Goal: Transaction & Acquisition: Purchase product/service

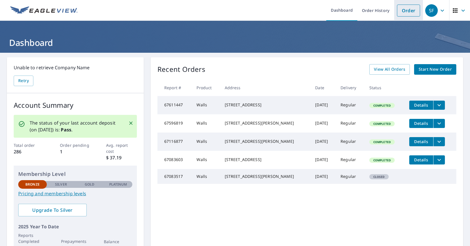
click at [399, 8] on link "Order" at bounding box center [408, 11] width 23 height 12
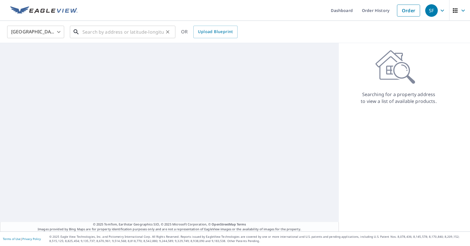
click at [147, 34] on input "text" at bounding box center [122, 32] width 81 height 16
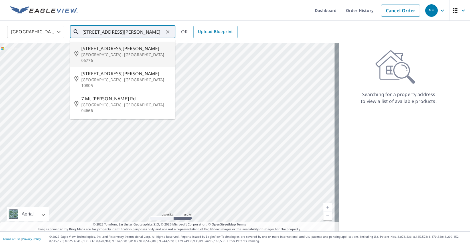
click at [126, 54] on p "[GEOGRAPHIC_DATA], [GEOGRAPHIC_DATA] 06776" at bounding box center [126, 57] width 90 height 11
type input "[STREET_ADDRESS][PERSON_NAME]"
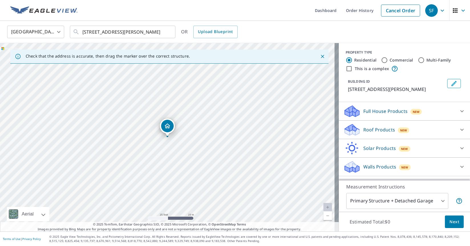
click at [459, 165] on icon at bounding box center [461, 166] width 7 height 7
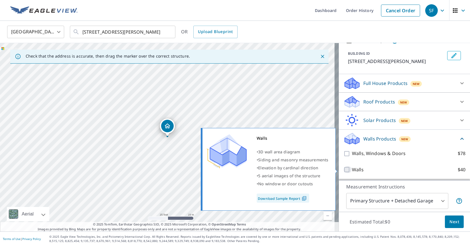
click at [345, 170] on input "Walls $40" at bounding box center [347, 169] width 9 height 7
checkbox input "true"
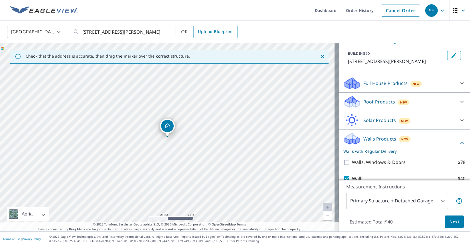
scroll to position [49, 0]
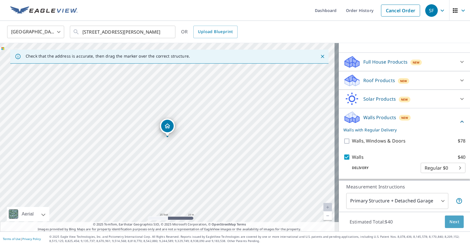
click at [455, 219] on span "Next" at bounding box center [454, 221] width 10 height 7
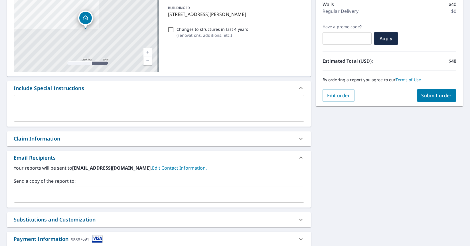
scroll to position [86, 0]
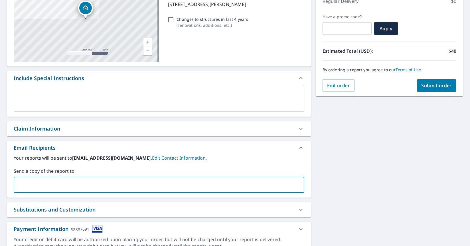
click at [82, 182] on input "text" at bounding box center [154, 184] width 277 height 11
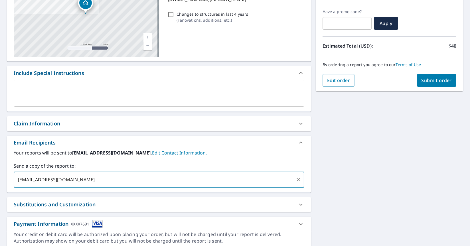
scroll to position [56, 0]
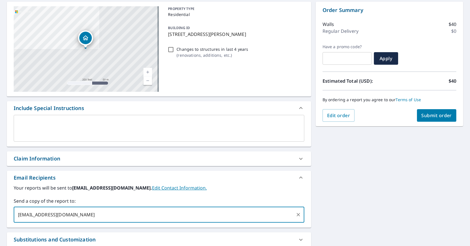
type input "[EMAIL_ADDRESS][DOMAIN_NAME]"
click at [427, 111] on button "Submit order" at bounding box center [437, 115] width 40 height 13
